Goal: Information Seeking & Learning: Learn about a topic

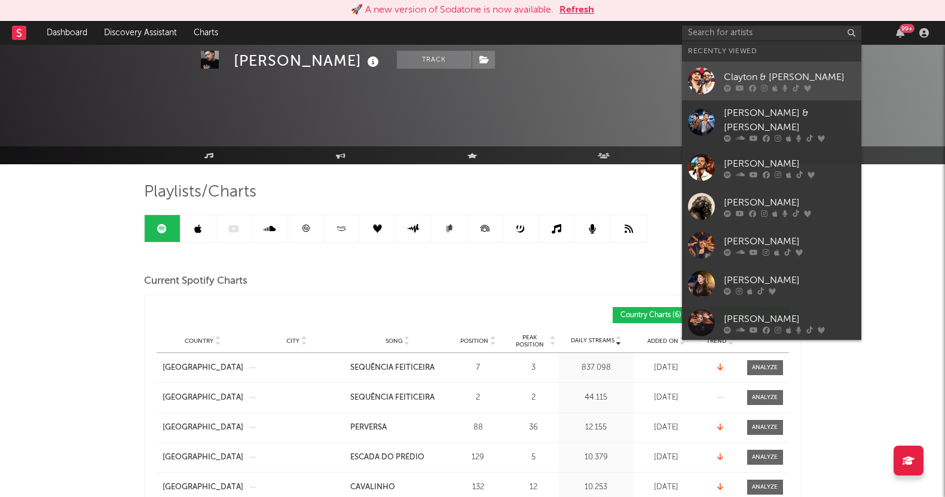
scroll to position [149, 0]
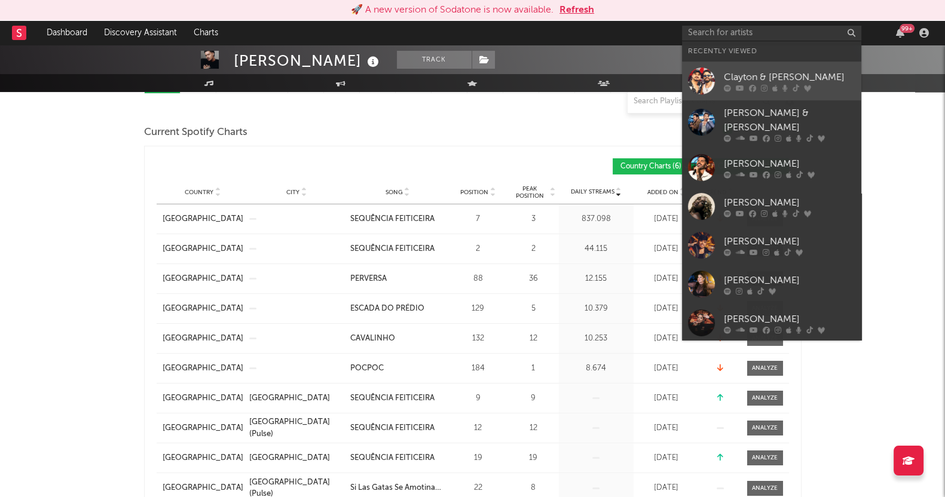
click at [738, 91] on link "[PERSON_NAME] & [PERSON_NAME]" at bounding box center [771, 81] width 179 height 39
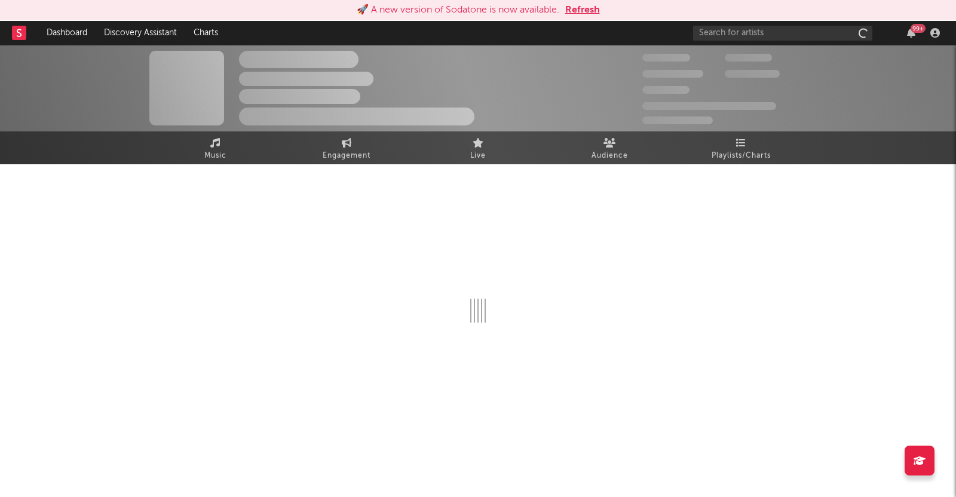
select select "6m"
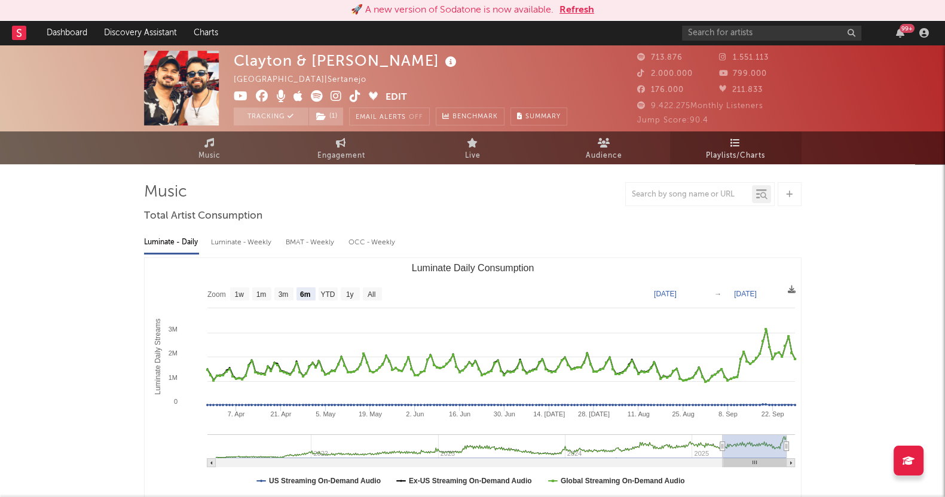
click at [721, 144] on link "Playlists/Charts" at bounding box center [736, 148] width 132 height 33
